Goal: Find specific page/section: Find specific page/section

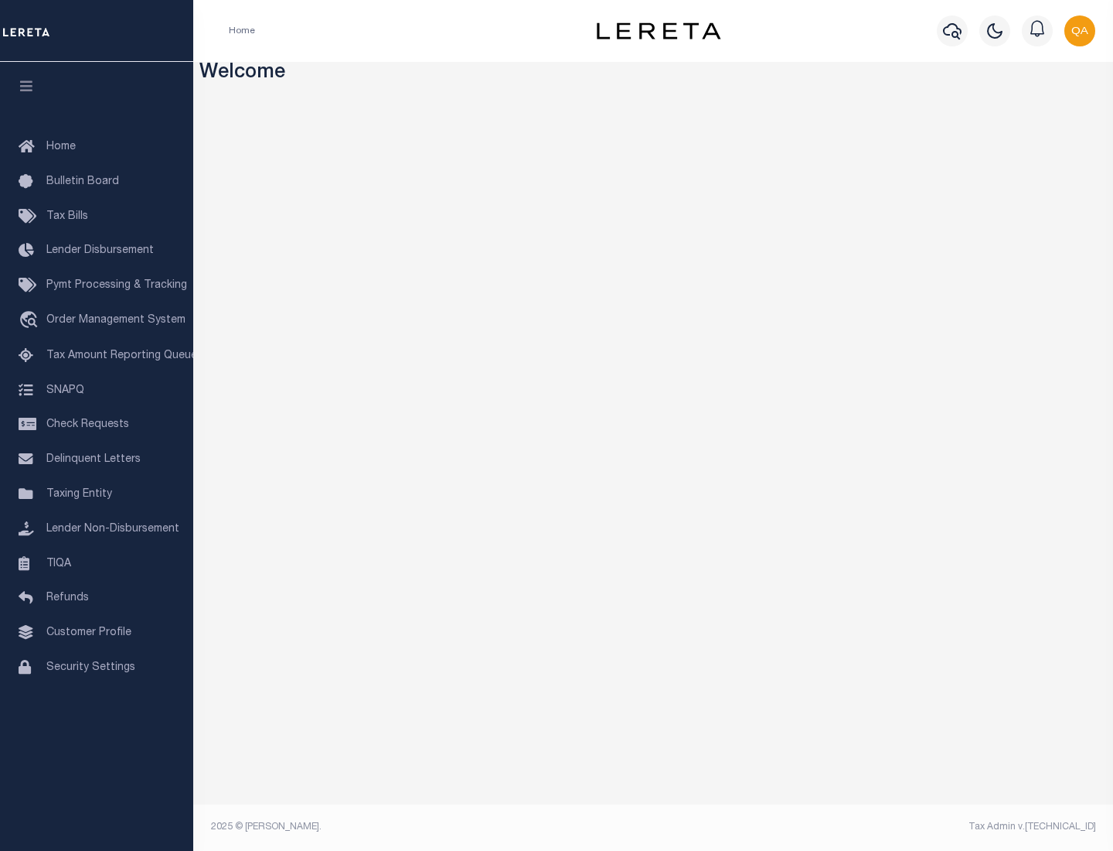
click at [97, 563] on link "TIQA" at bounding box center [96, 564] width 193 height 35
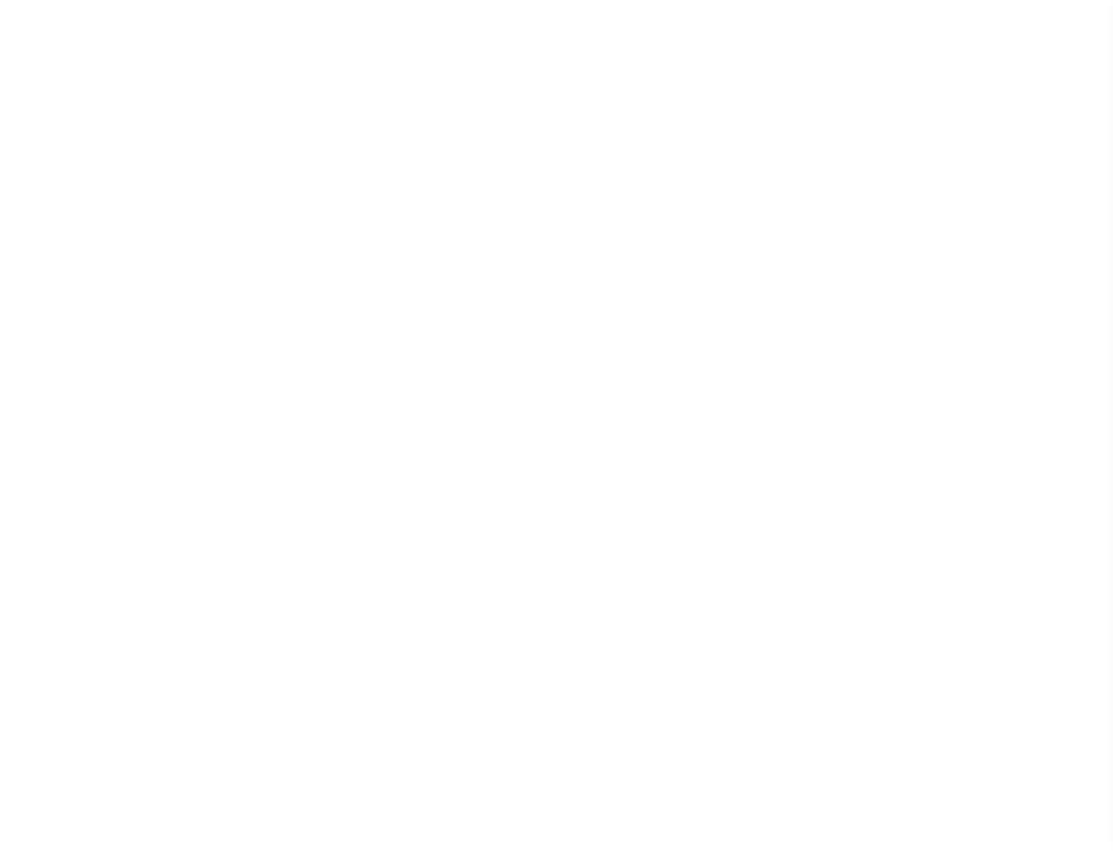
select select "200"
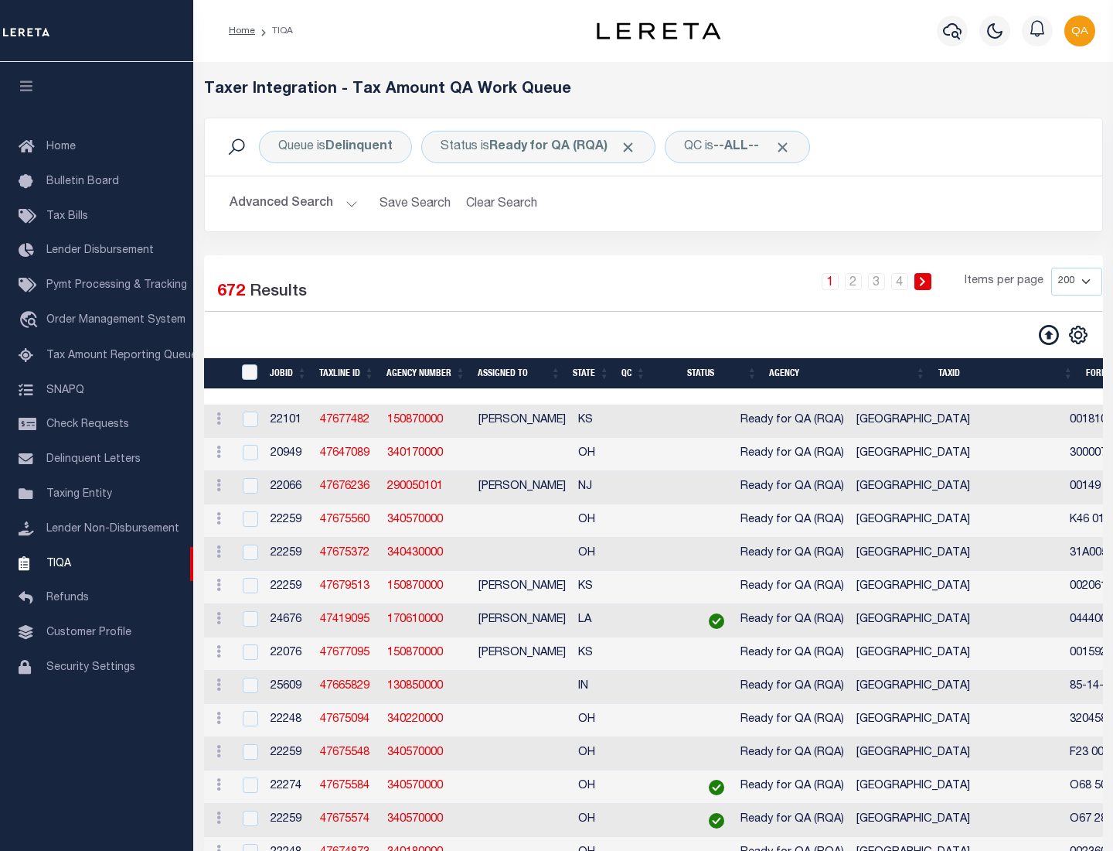
click at [633, 147] on span "Click to Remove" at bounding box center [628, 147] width 16 height 16
